Goal: Task Accomplishment & Management: Manage account settings

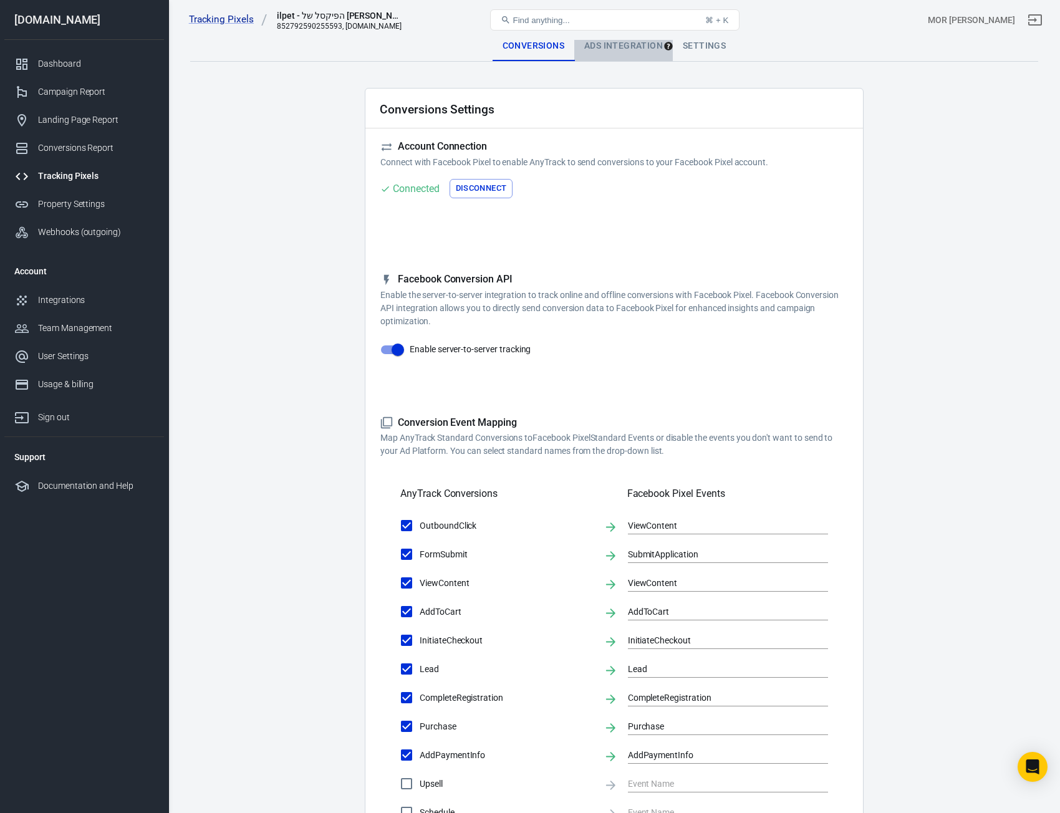
click at [623, 53] on div "Ads Integration" at bounding box center [623, 46] width 99 height 30
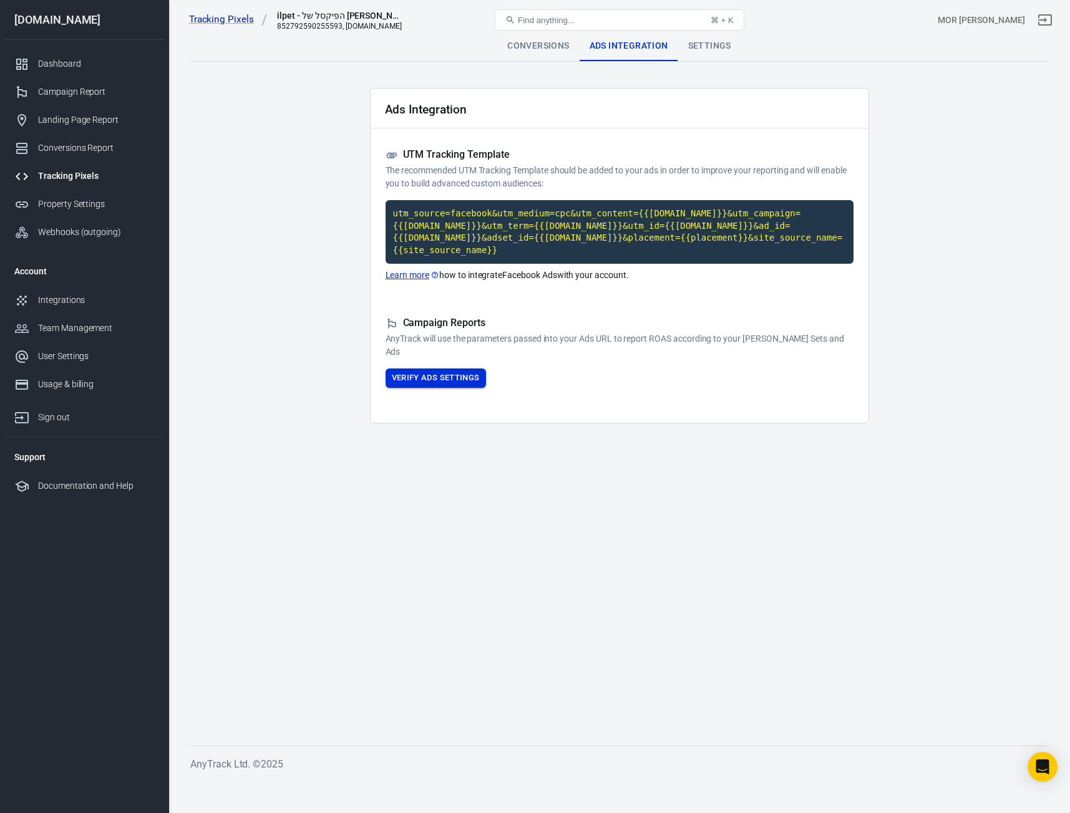
click at [432, 372] on button "Verify Ads Settings" at bounding box center [435, 378] width 100 height 19
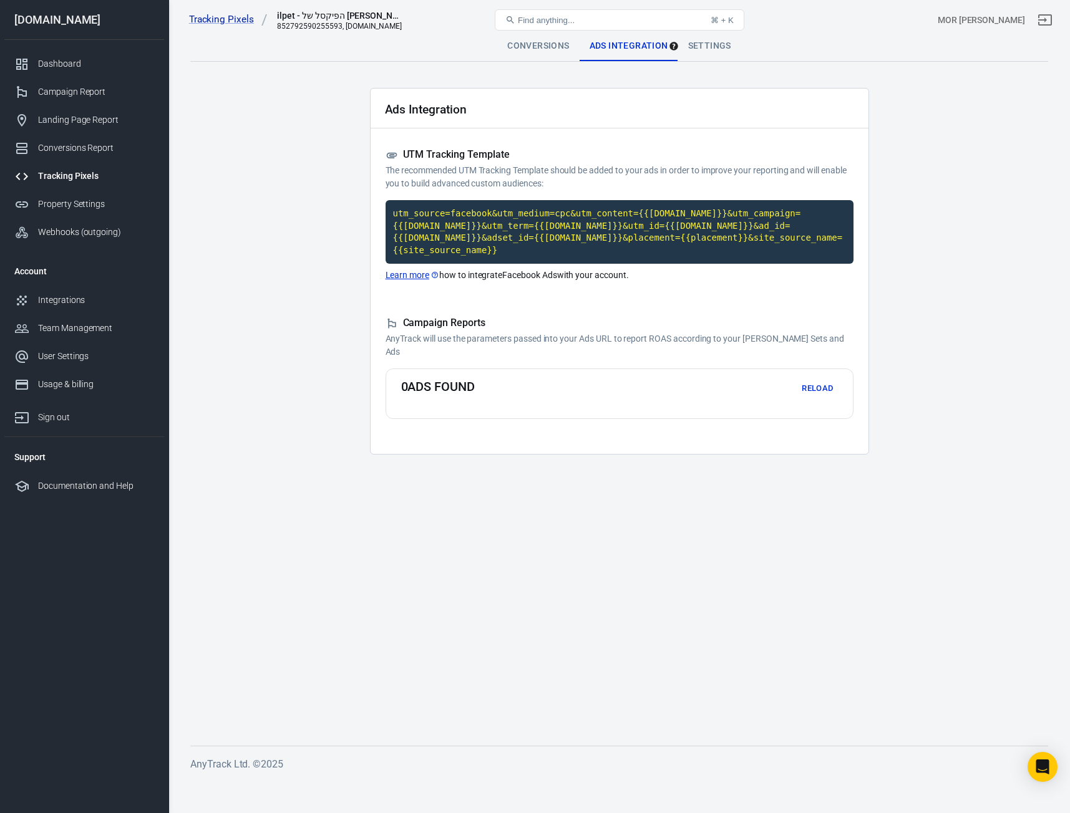
click at [548, 43] on div "Conversions" at bounding box center [538, 46] width 82 height 30
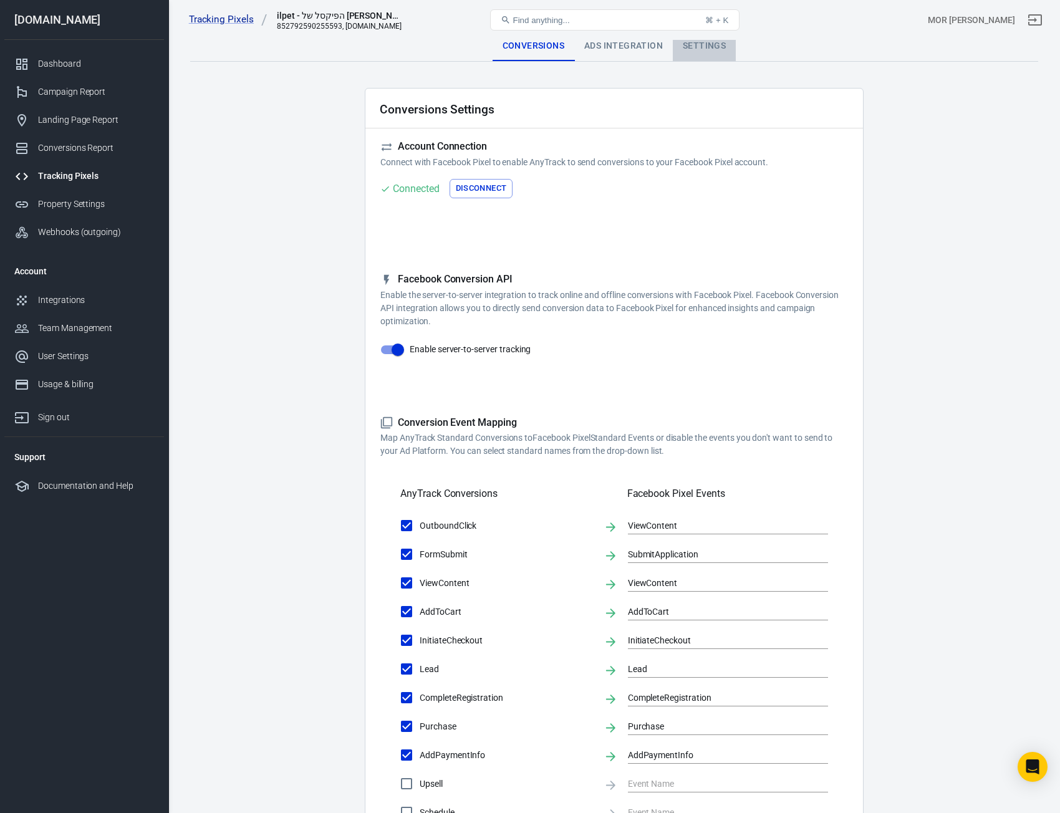
click at [719, 45] on div "Settings" at bounding box center [704, 46] width 63 height 30
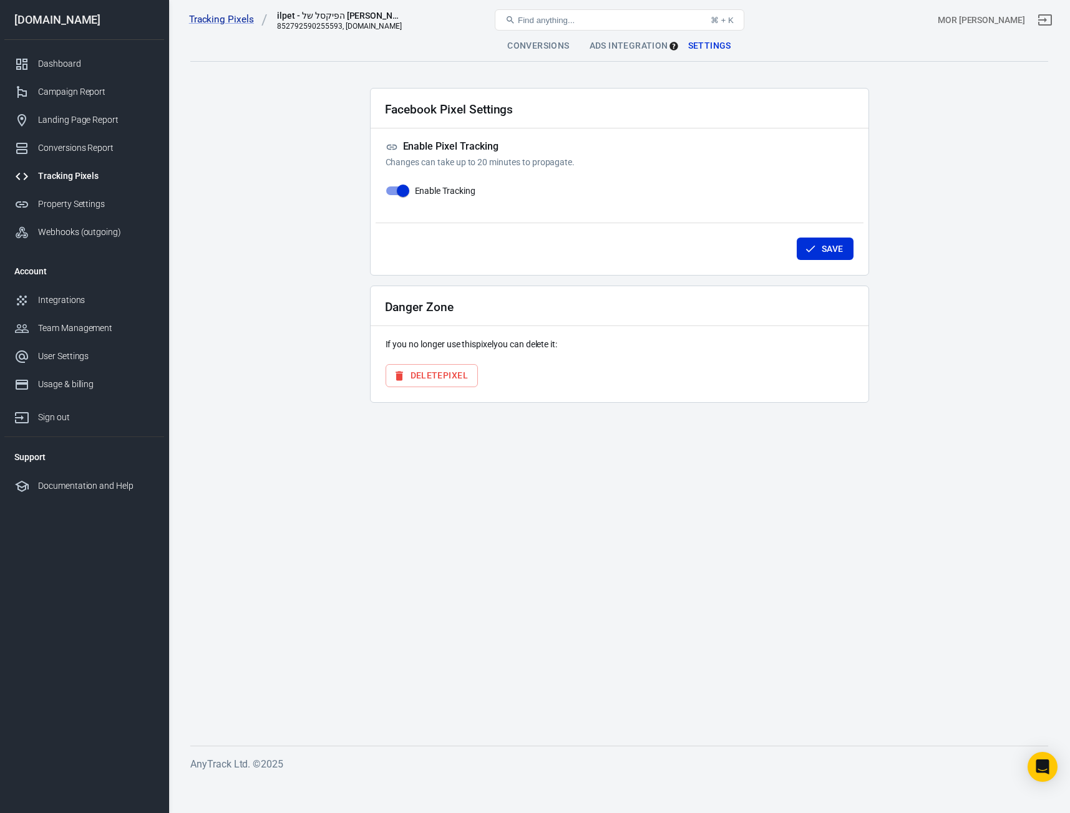
click at [526, 49] on div "Conversions" at bounding box center [538, 46] width 82 height 30
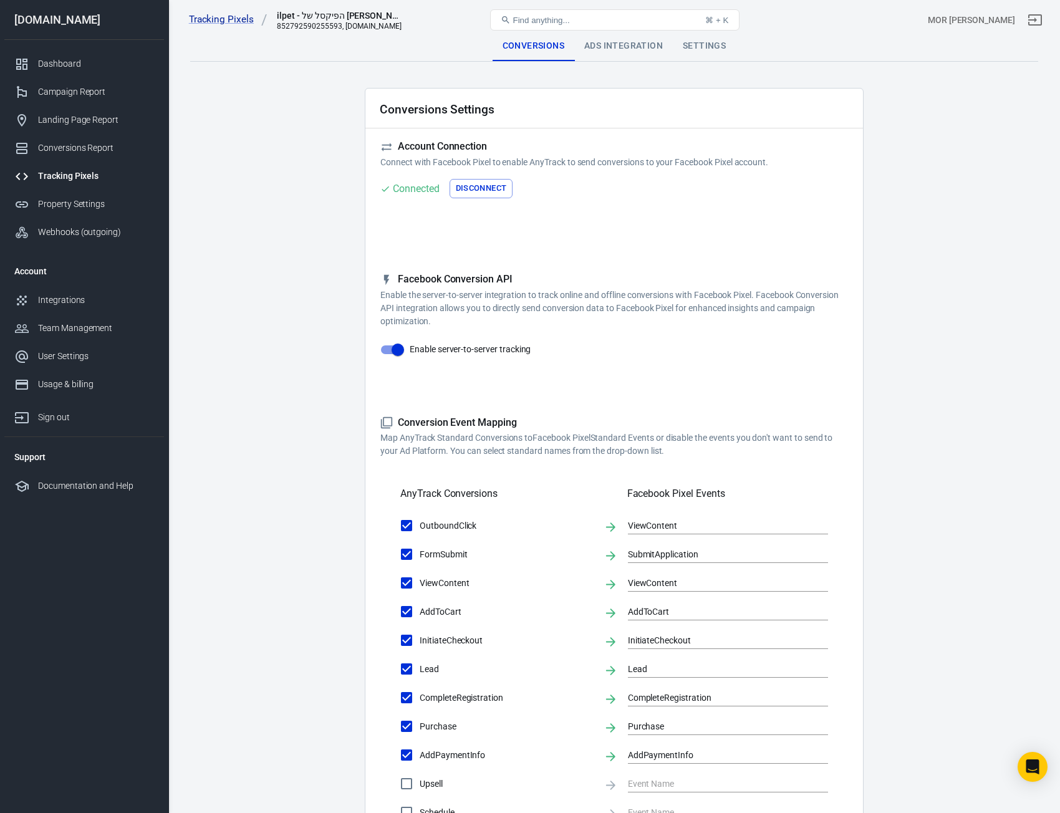
click at [692, 40] on div "Tracking Pixels ilpet - הפיקסל של Meta 852792590255593, [DOMAIN_NAME] Find anyt…" at bounding box center [530, 570] width 1060 height 1061
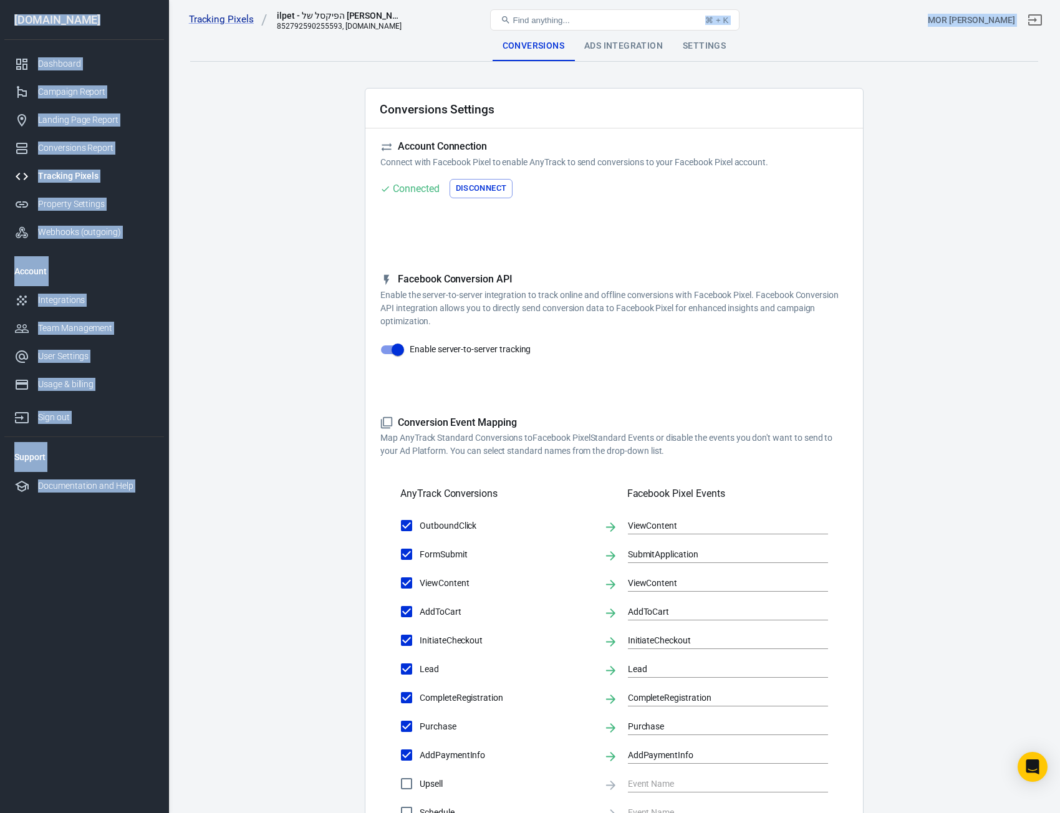
click at [692, 40] on div "Settings" at bounding box center [704, 46] width 63 height 30
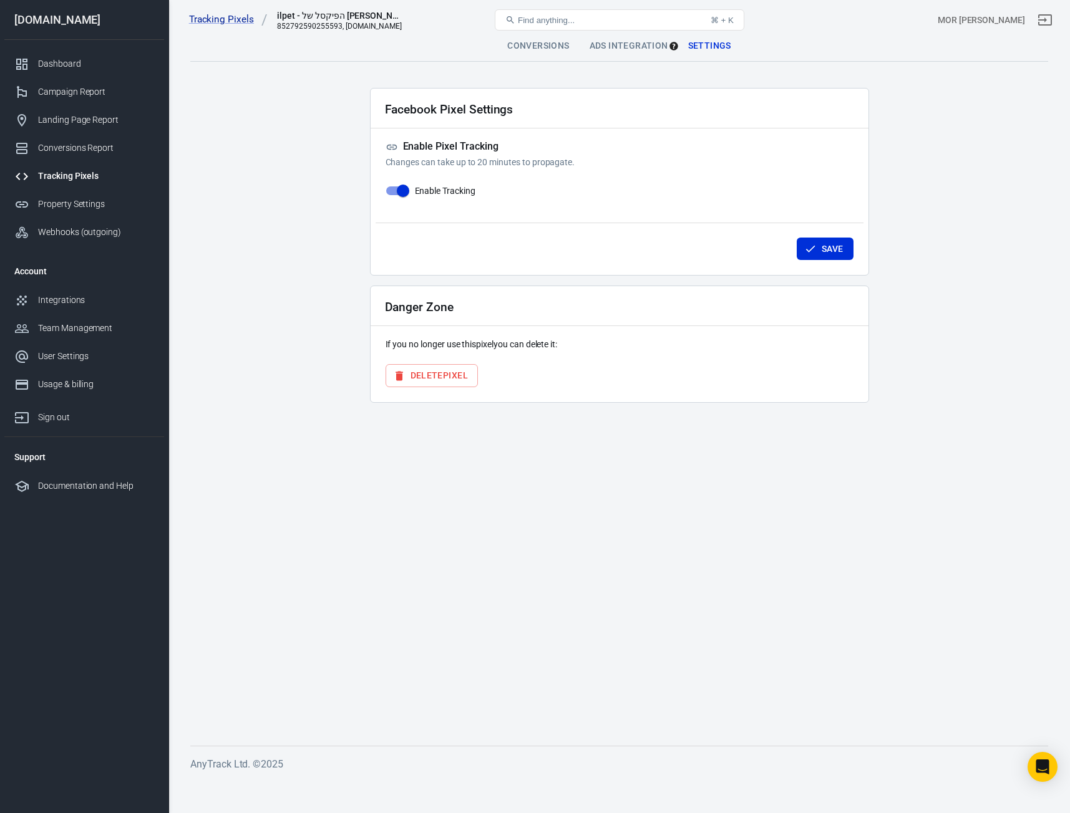
click at [541, 27] on button "Find anything... ⌘ + K" at bounding box center [619, 19] width 249 height 21
click at [536, 42] on div "Conversions" at bounding box center [538, 46] width 82 height 30
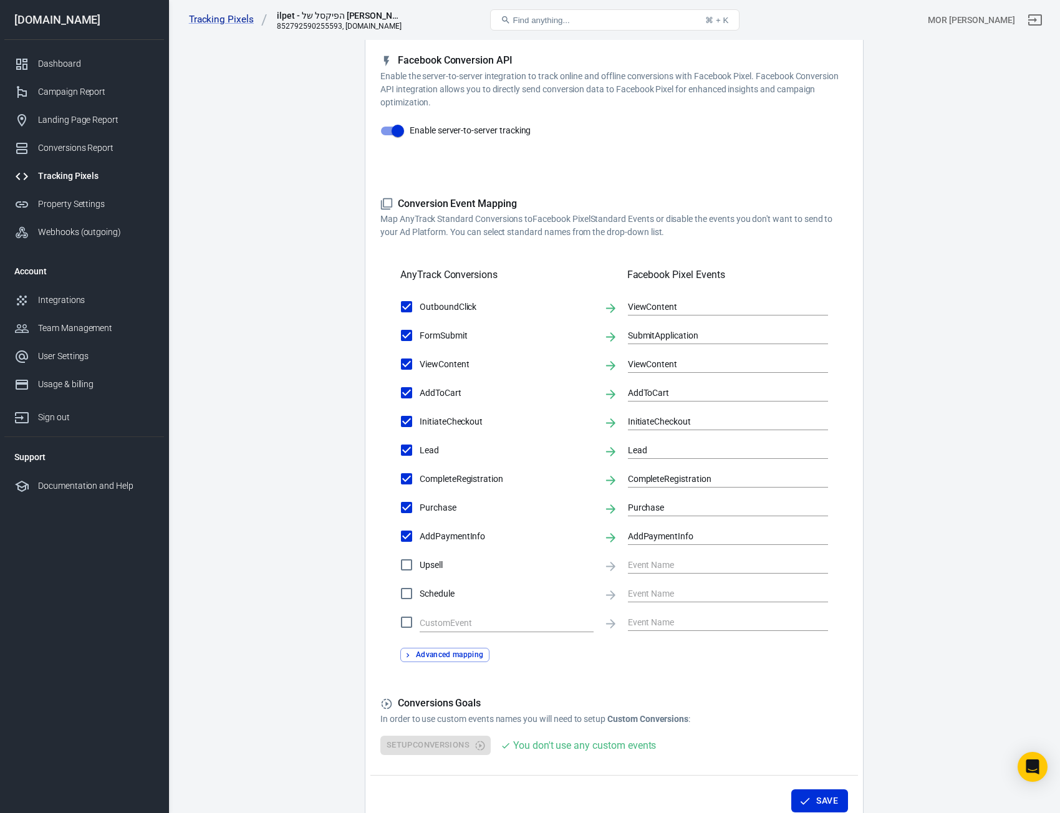
scroll to position [288, 0]
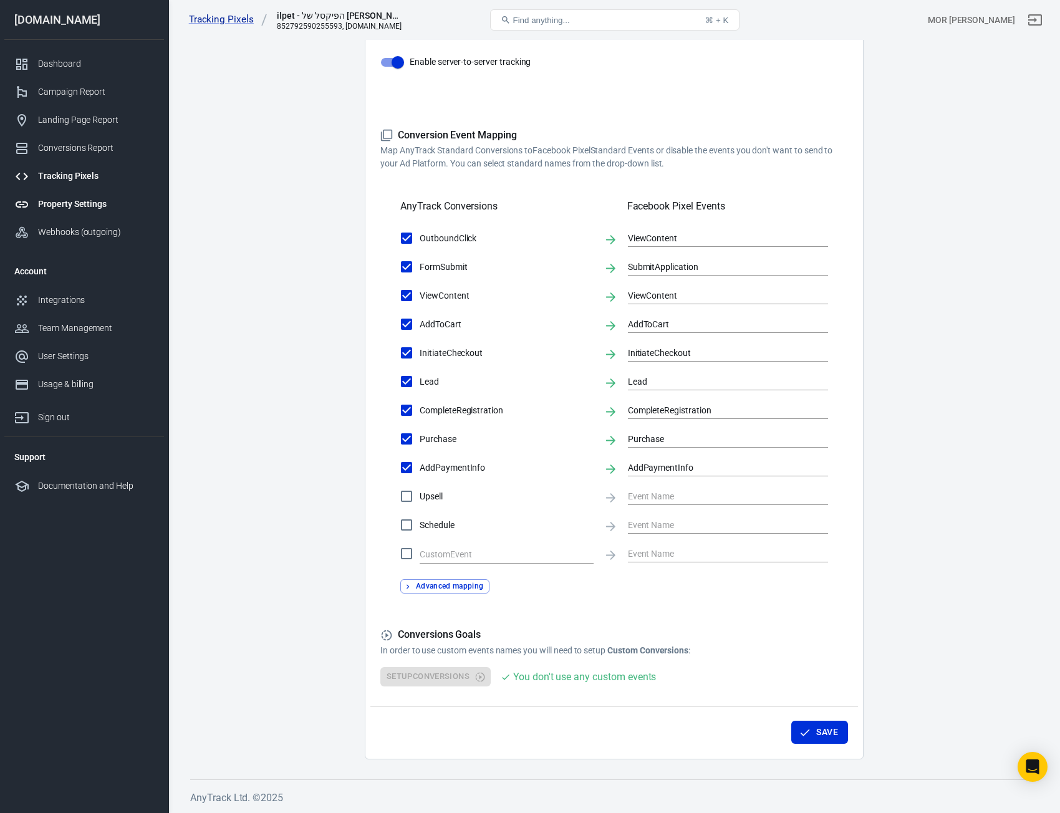
click at [89, 205] on div "Property Settings" at bounding box center [96, 204] width 116 height 13
